Goal: Check status: Check status

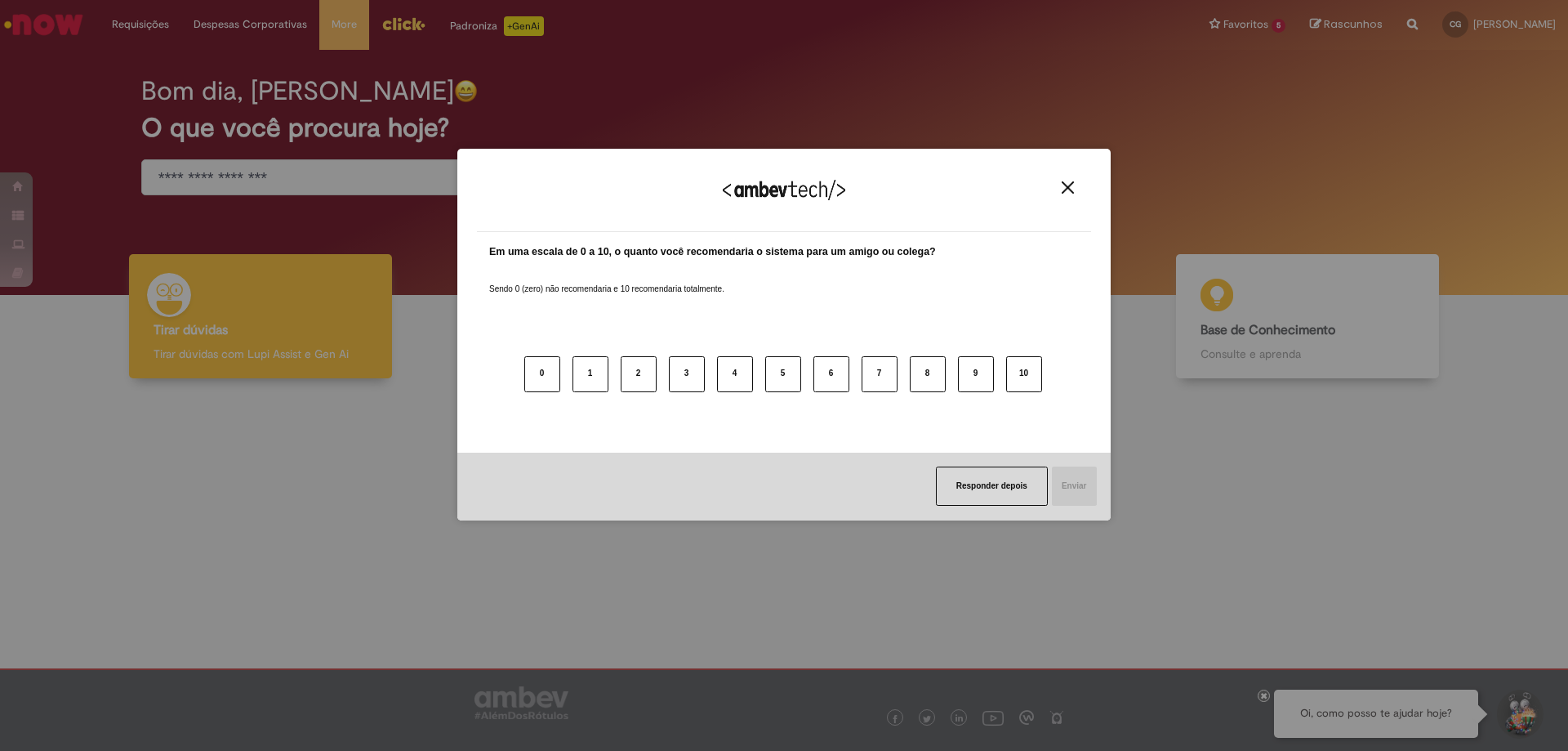
click at [1061, 194] on button "Close" at bounding box center [1067, 188] width 22 height 14
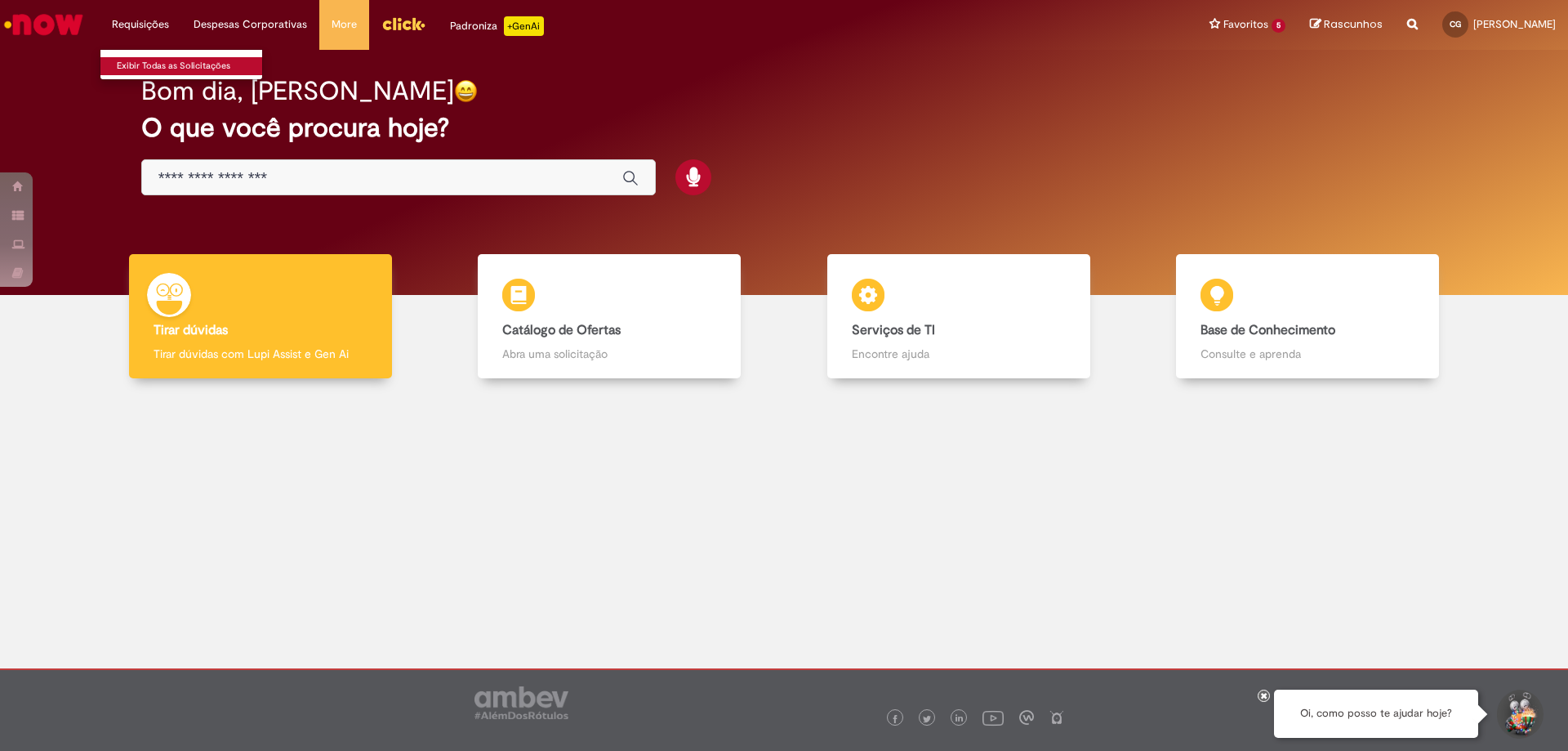
click at [171, 65] on link "Exibir Todas as Solicitações" at bounding box center [191, 66] width 180 height 18
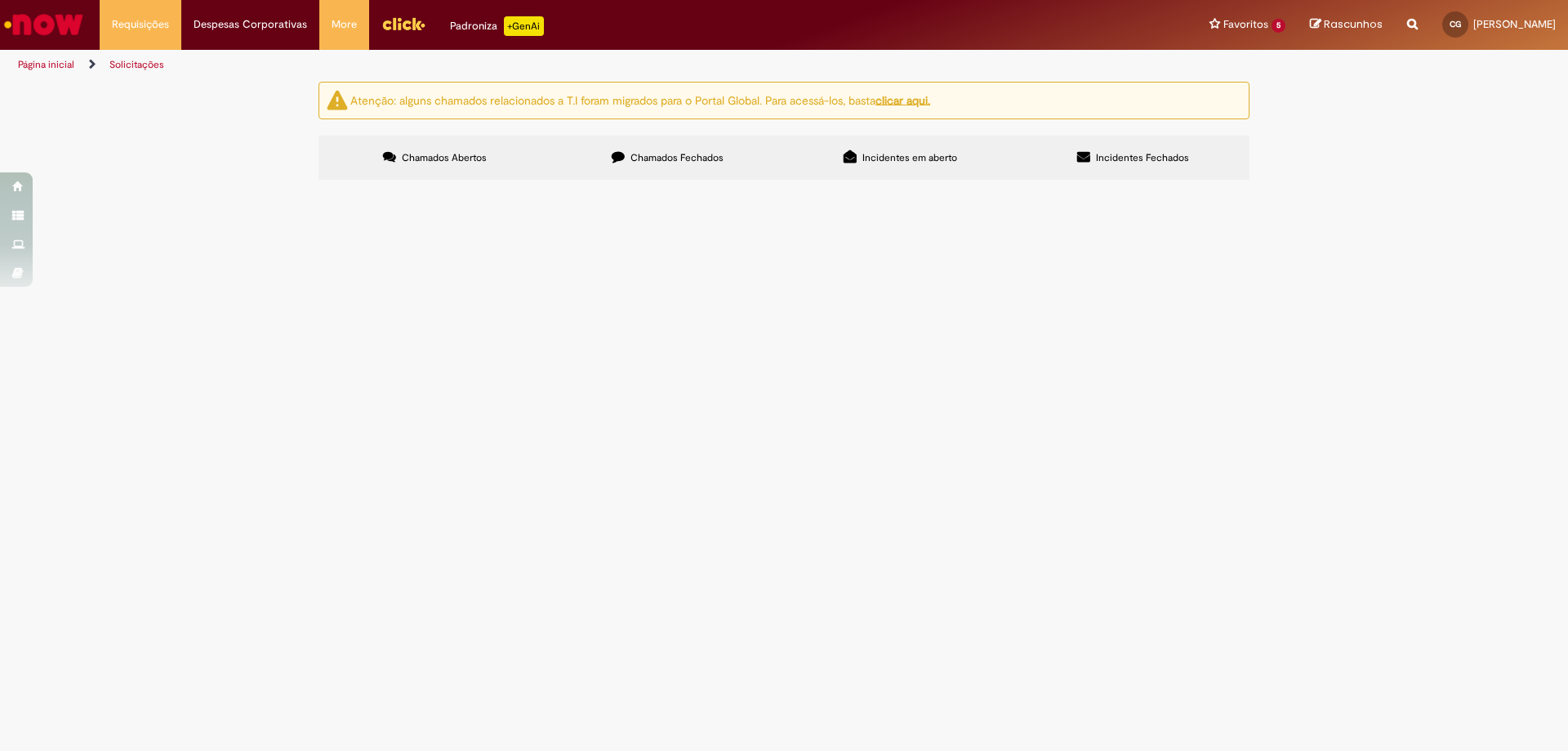
click at [698, 172] on label "Chamados Fechados" at bounding box center [668, 158] width 233 height 44
click at [0, 0] on span "Solicito o lançamento desta NF de devolução no S4" at bounding box center [0, 0] width 0 height 0
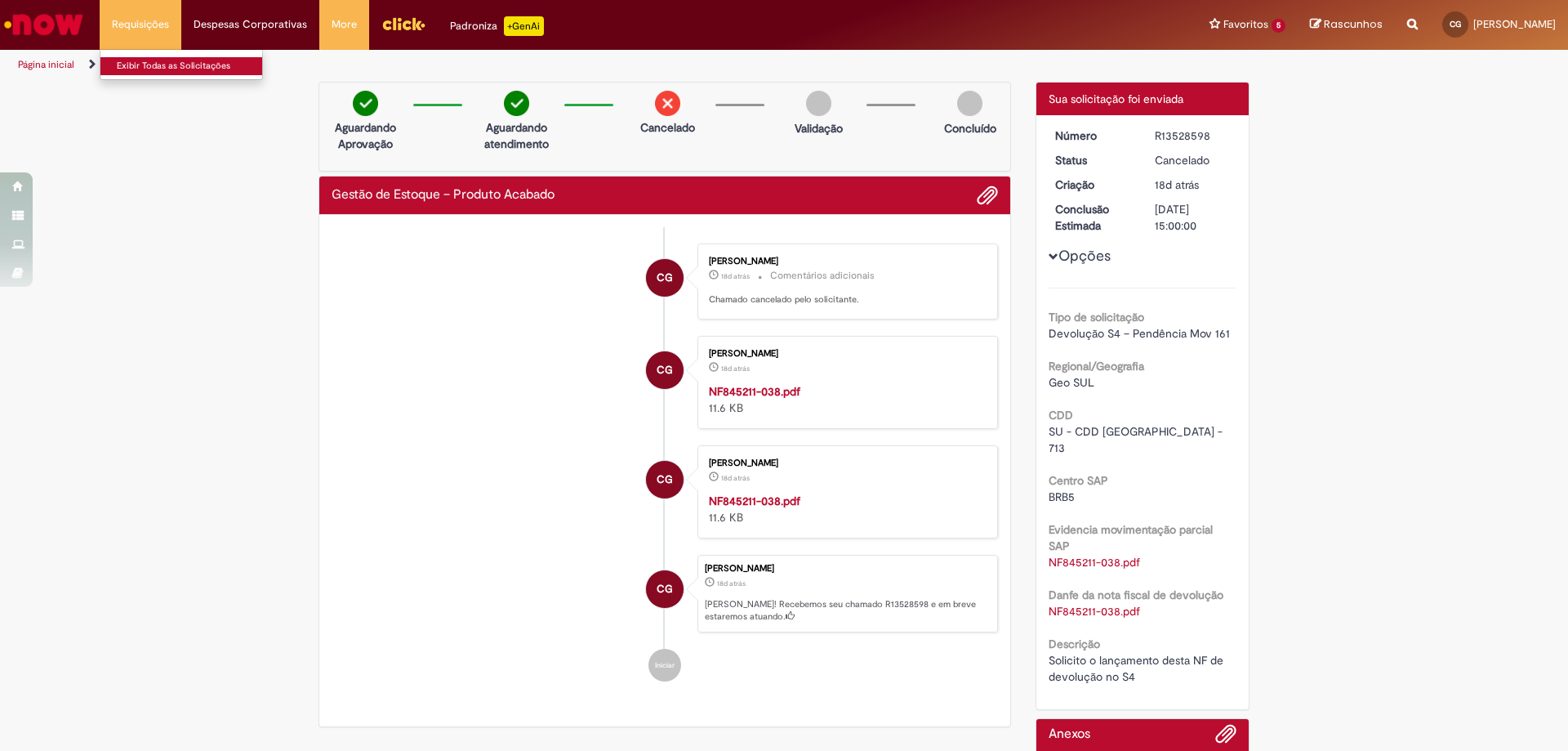
click at [167, 73] on link "Exibir Todas as Solicitações" at bounding box center [191, 66] width 180 height 18
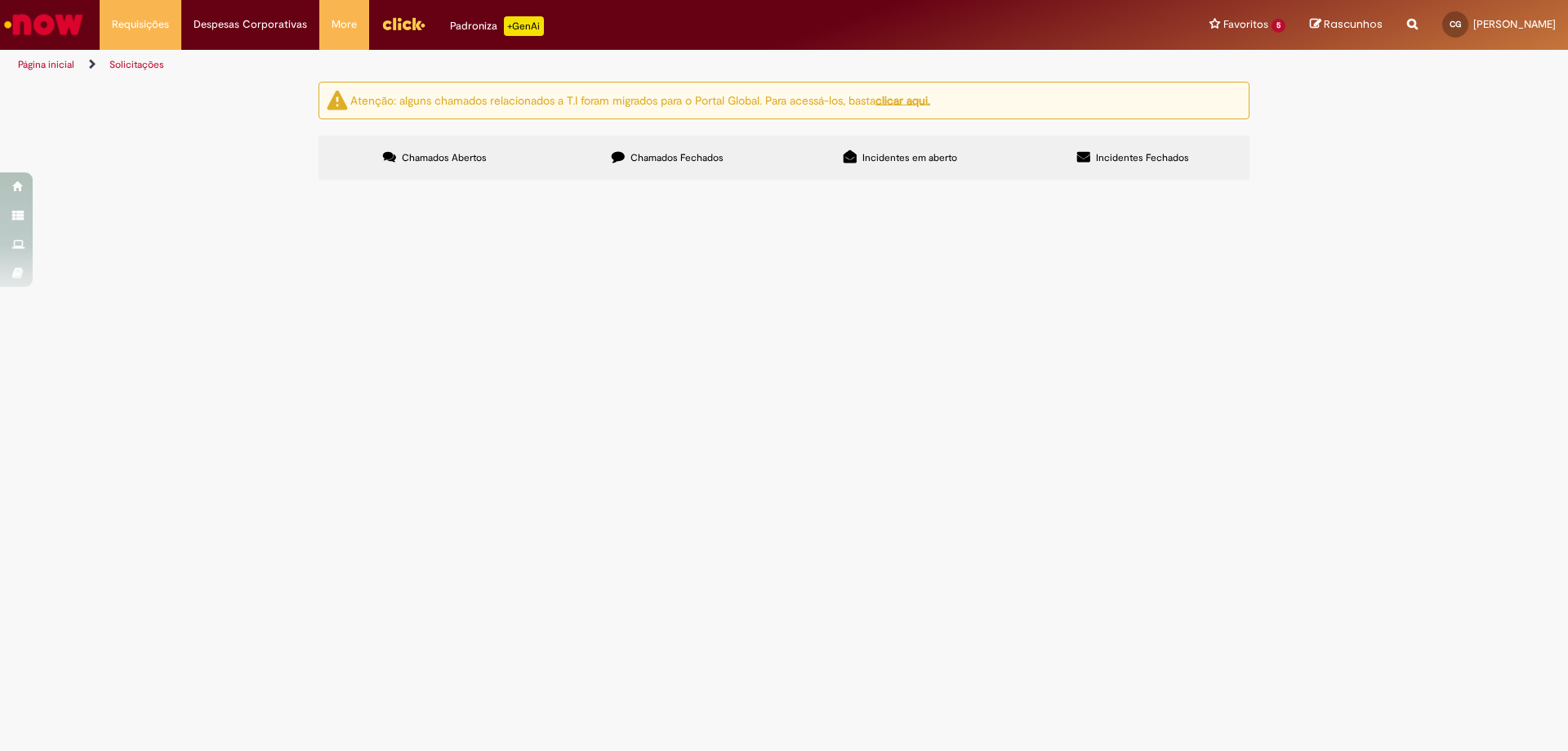
click at [677, 141] on label "Chamados Fechados" at bounding box center [668, 158] width 233 height 44
click at [0, 0] on button at bounding box center [0, 0] width 0 height 0
click at [928, 163] on span "Incidentes em aberto" at bounding box center [909, 157] width 95 height 13
click at [1141, 156] on span "Incidentes Fechados" at bounding box center [1142, 157] width 93 height 13
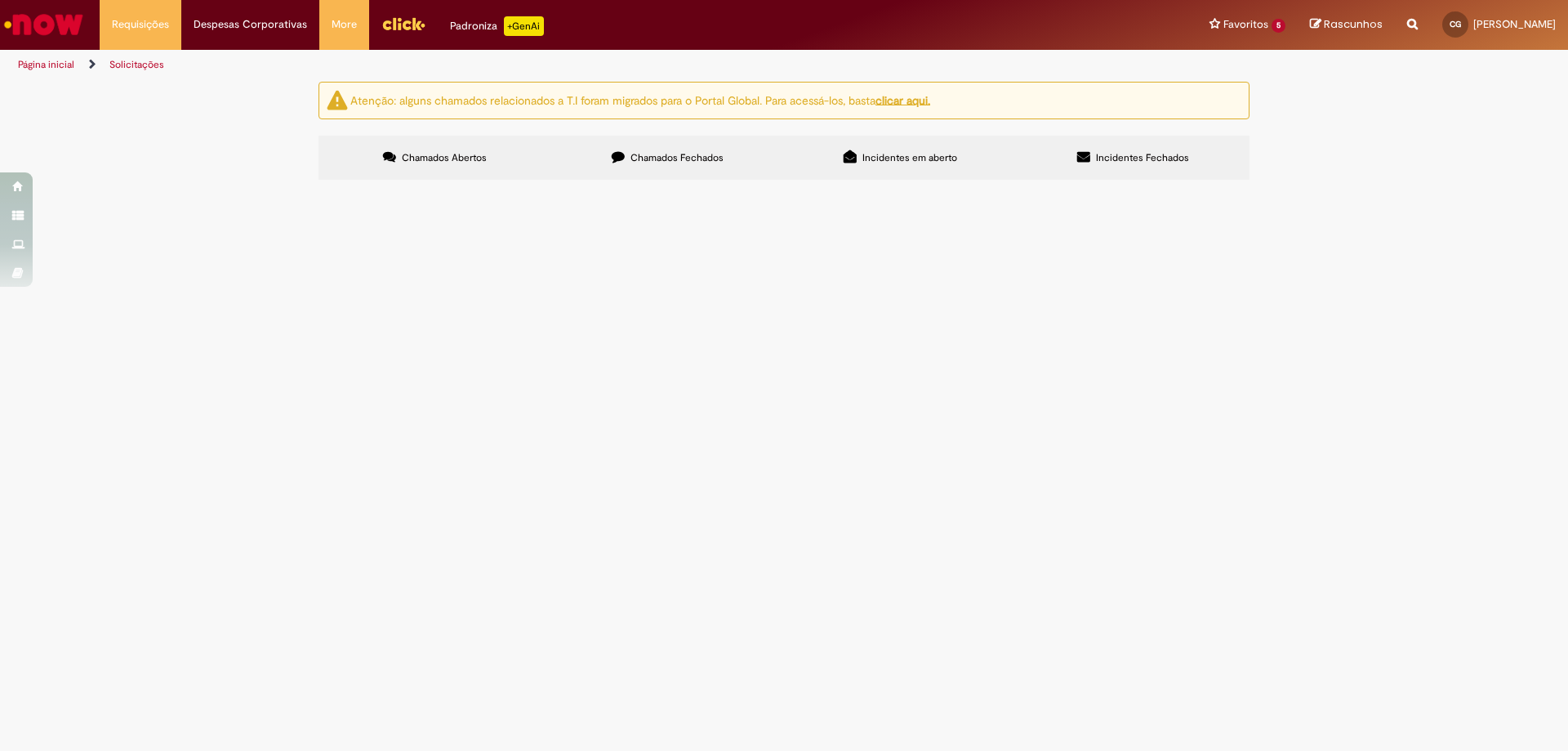
click at [436, 159] on span "Chamados Abertos" at bounding box center [444, 157] width 85 height 13
